Goal: Transaction & Acquisition: Obtain resource

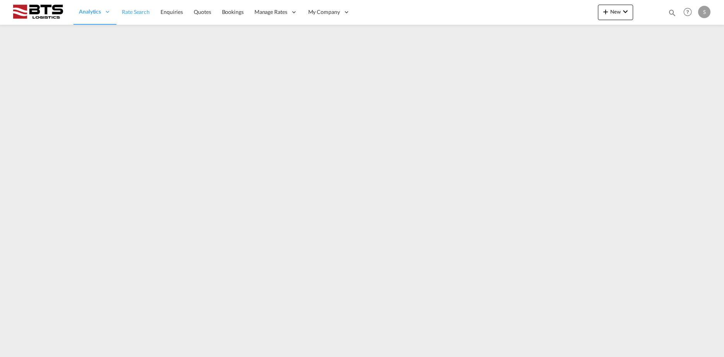
click at [143, 11] on span "Rate Search" at bounding box center [136, 12] width 28 height 7
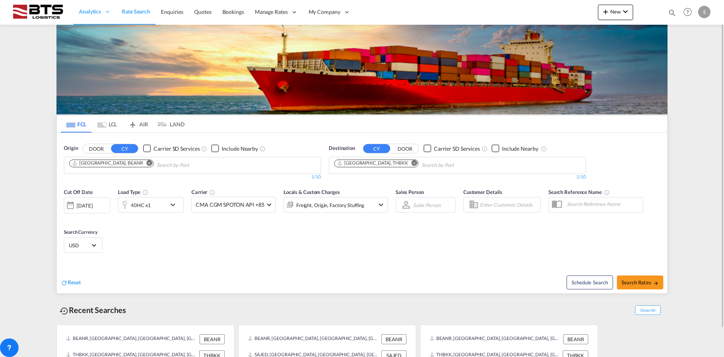
click at [142, 162] on button "Remove" at bounding box center [148, 164] width 12 height 8
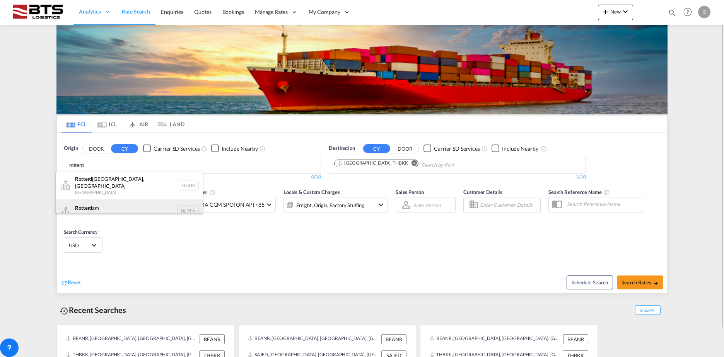
type input "rotterd"
click at [104, 205] on div "Rotterd am [GEOGRAPHIC_DATA] NLRTM" at bounding box center [129, 211] width 147 height 23
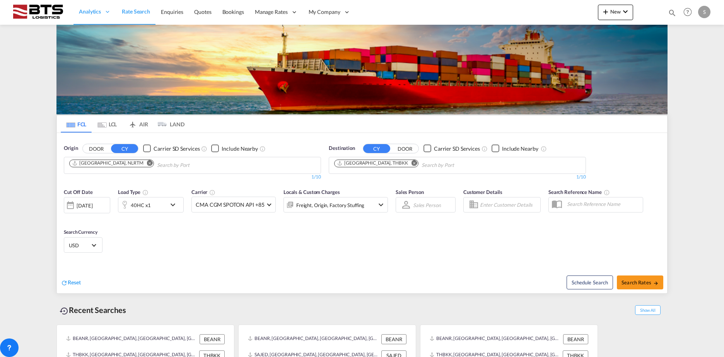
click at [411, 165] on md-icon "Remove" at bounding box center [414, 163] width 6 height 6
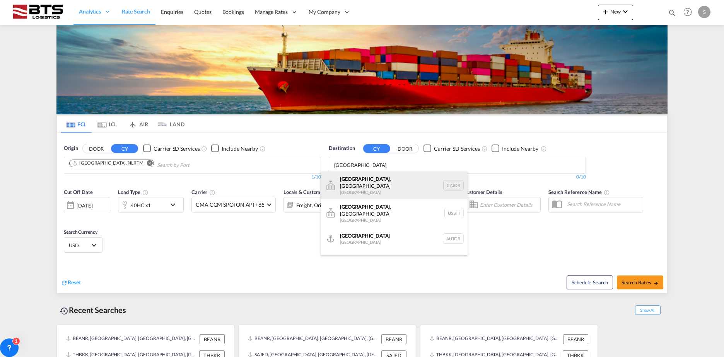
type input "[GEOGRAPHIC_DATA]"
click at [372, 190] on div "[GEOGRAPHIC_DATA] , ON [GEOGRAPHIC_DATA] CATOR" at bounding box center [394, 186] width 147 height 28
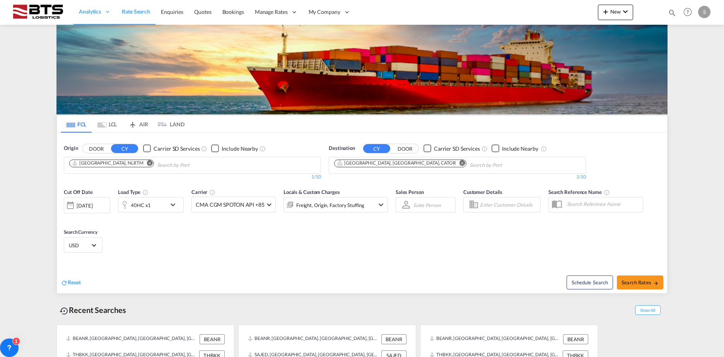
click at [643, 282] on span "Search Rates" at bounding box center [639, 283] width 37 height 6
type input "NLRTM to CATOR / [DATE]"
